Goal: Task Accomplishment & Management: Complete application form

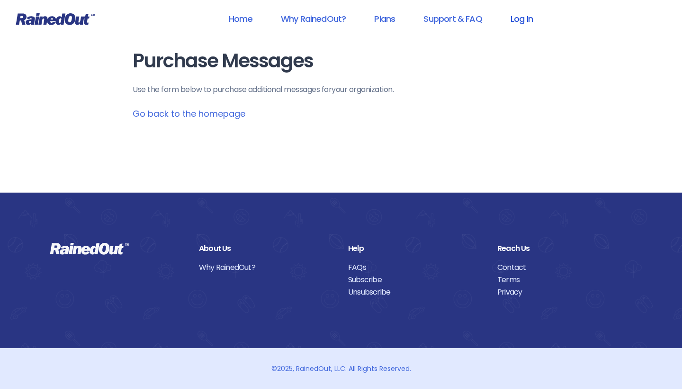
click at [522, 19] on link "Log In" at bounding box center [522, 18] width 47 height 21
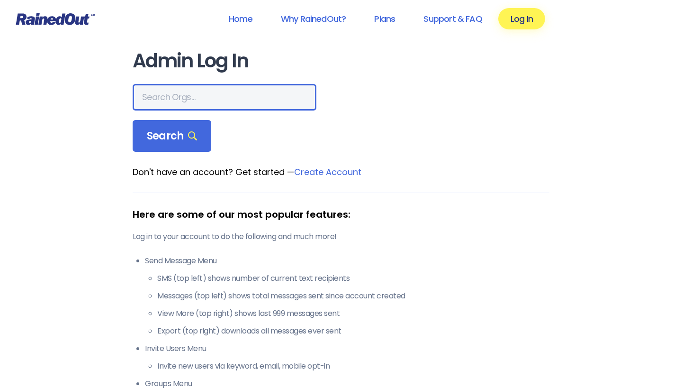
click at [283, 96] on input "text" at bounding box center [225, 97] width 184 height 27
type input "[PERSON_NAME] loves"
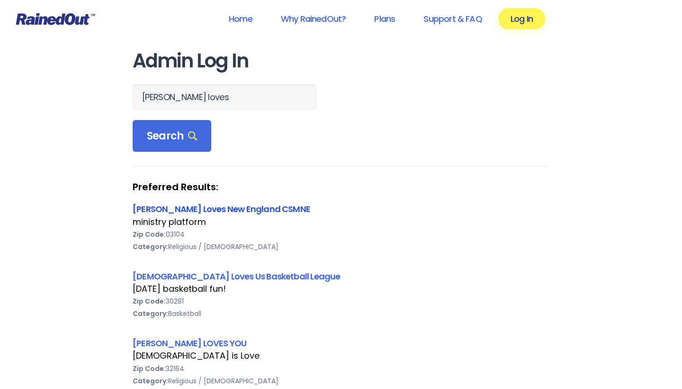
click at [196, 213] on link "[PERSON_NAME] Loves New England CSMNE" at bounding box center [222, 209] width 178 height 12
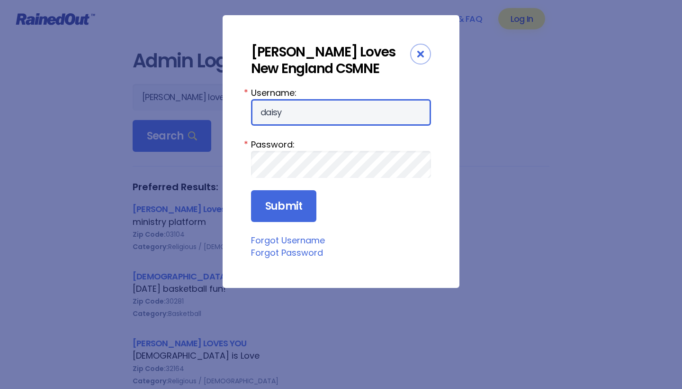
type input "daisy"
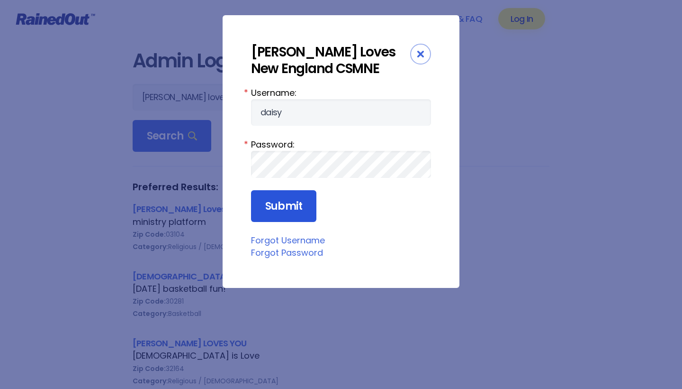
click at [290, 201] on input "Submit" at bounding box center [283, 206] width 65 height 32
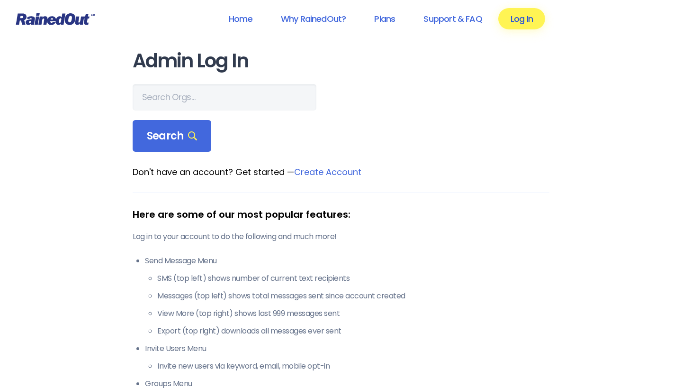
click at [525, 15] on link "Log In" at bounding box center [522, 18] width 47 height 21
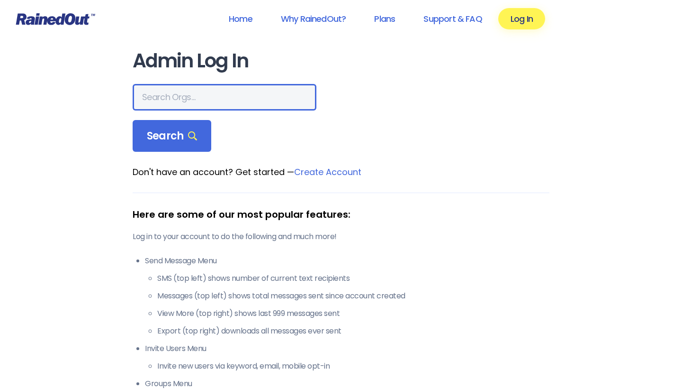
click at [291, 97] on input "text" at bounding box center [225, 97] width 184 height 27
type input "[PERSON_NAME] loves"
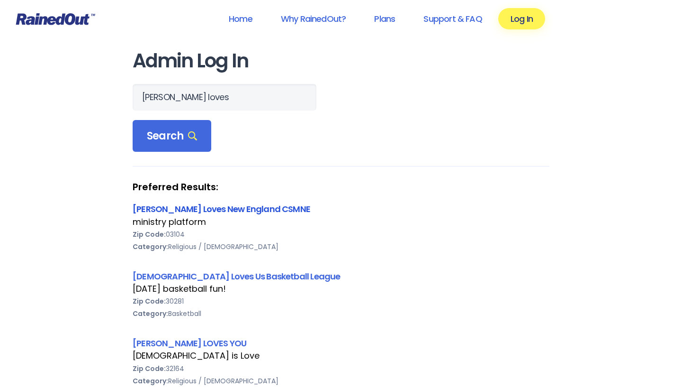
click at [212, 209] on link "[PERSON_NAME] Loves New England CSMNE" at bounding box center [222, 209] width 178 height 12
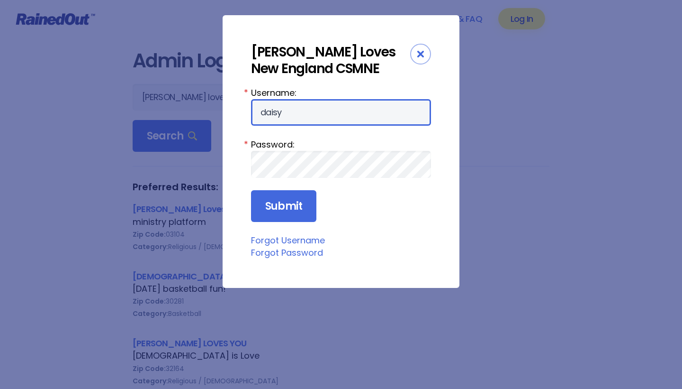
type input "daisy"
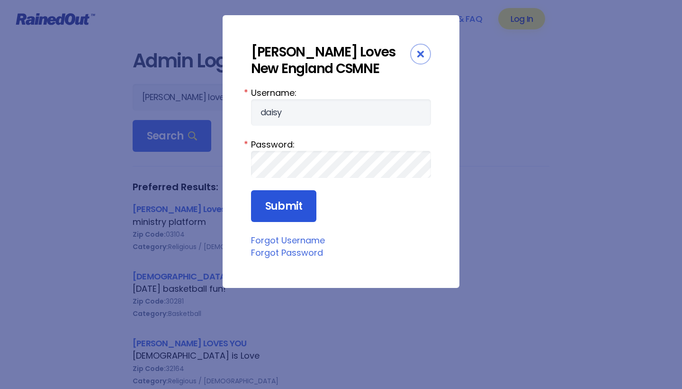
click at [275, 206] on input "Submit" at bounding box center [283, 206] width 65 height 32
